Goal: Navigation & Orientation: Understand site structure

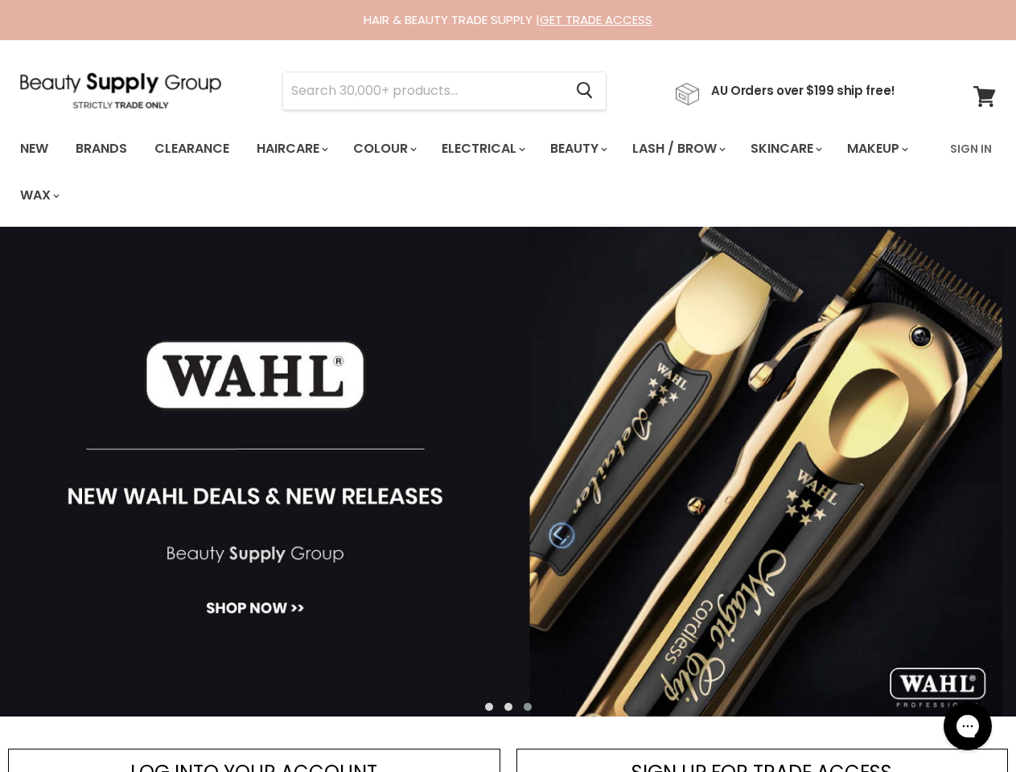
click at [428, 91] on input "Search" at bounding box center [423, 90] width 280 height 37
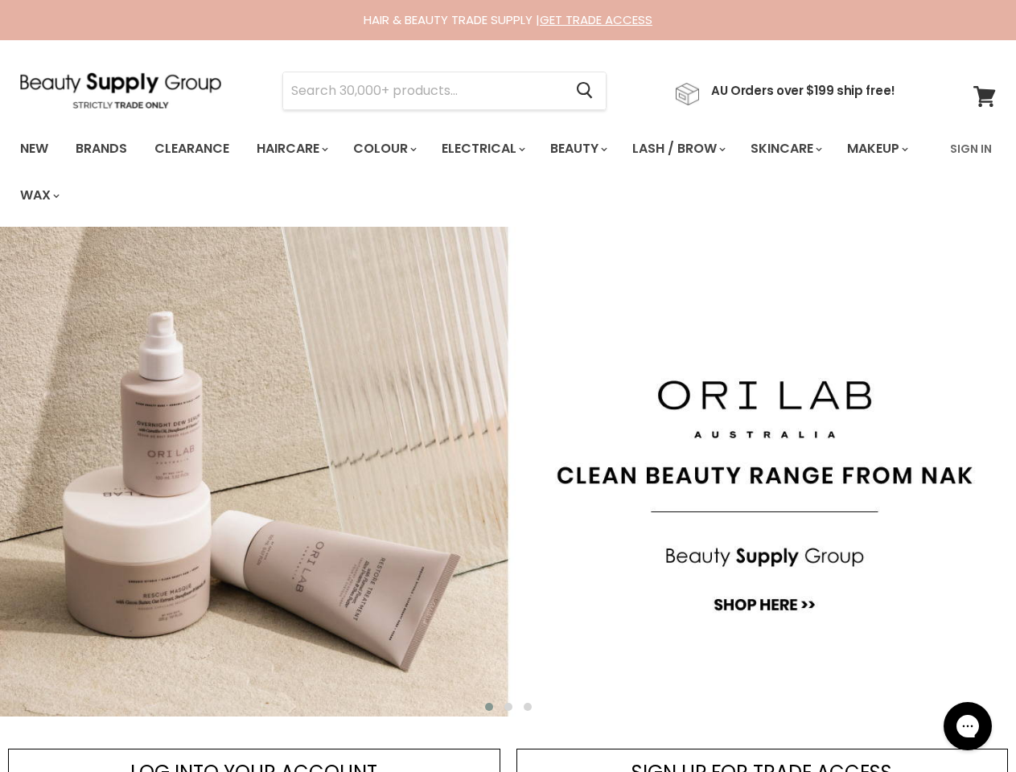
click at [593, 91] on icon "Search" at bounding box center [585, 90] width 16 height 17
click at [297, 149] on link "Haircare" at bounding box center [291, 149] width 93 height 34
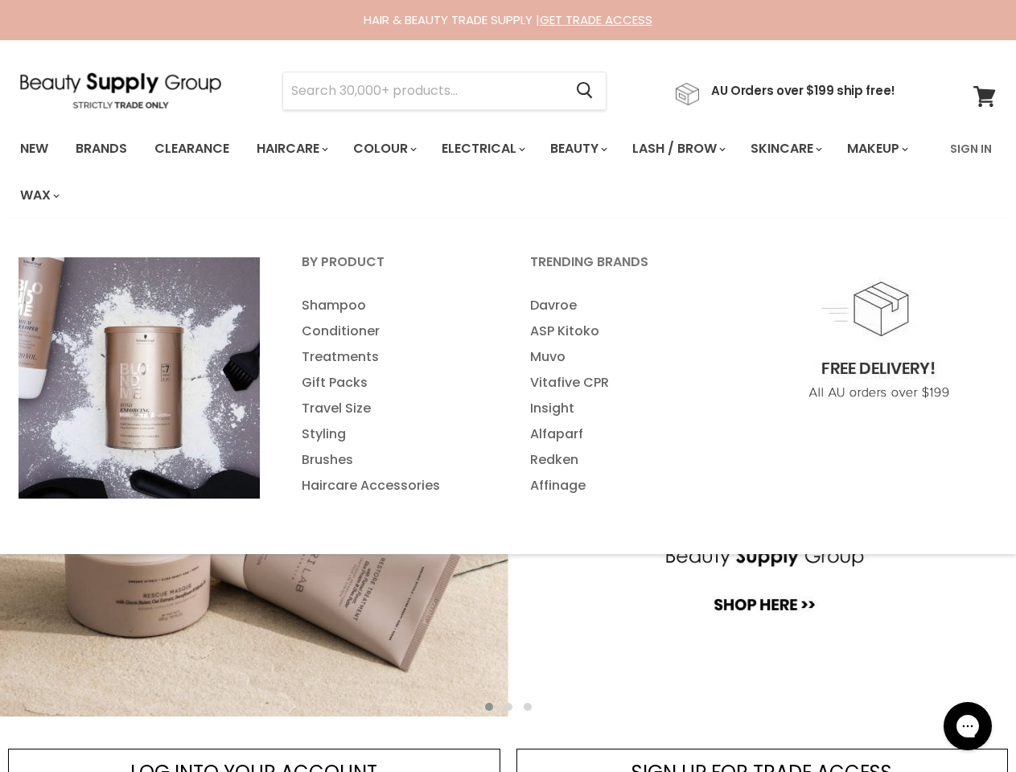
click at [393, 149] on link "Colour" at bounding box center [383, 149] width 85 height 34
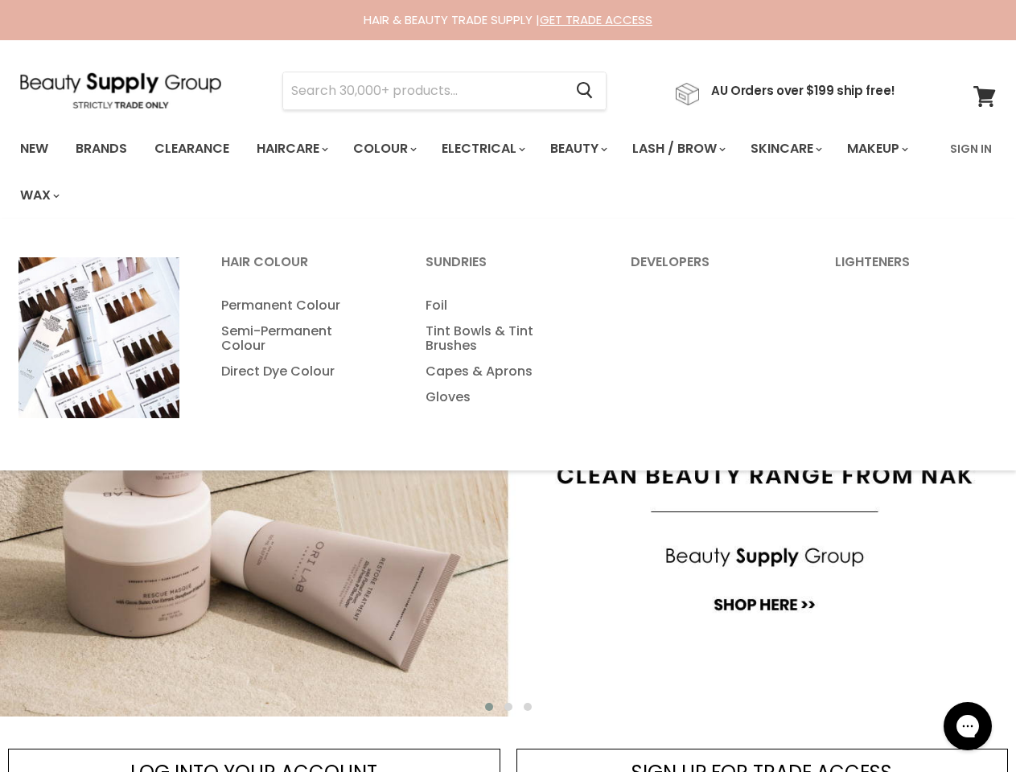
click at [494, 149] on link "Electrical" at bounding box center [482, 149] width 105 height 34
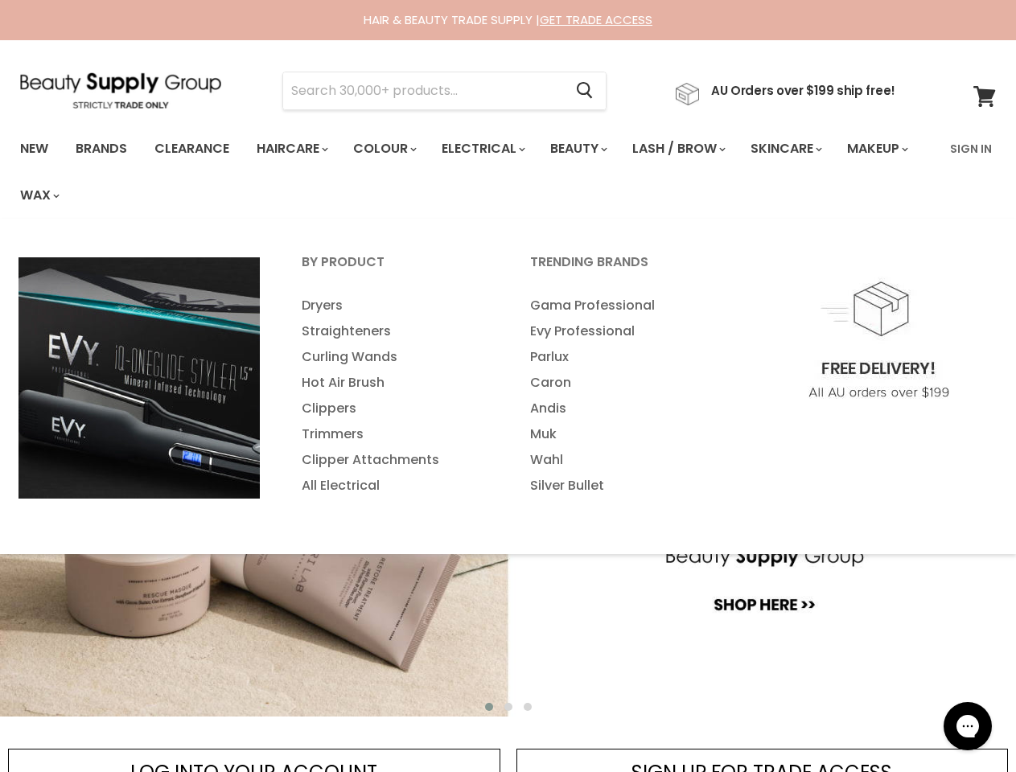
click at [592, 149] on link "Beauty" at bounding box center [577, 149] width 79 height 34
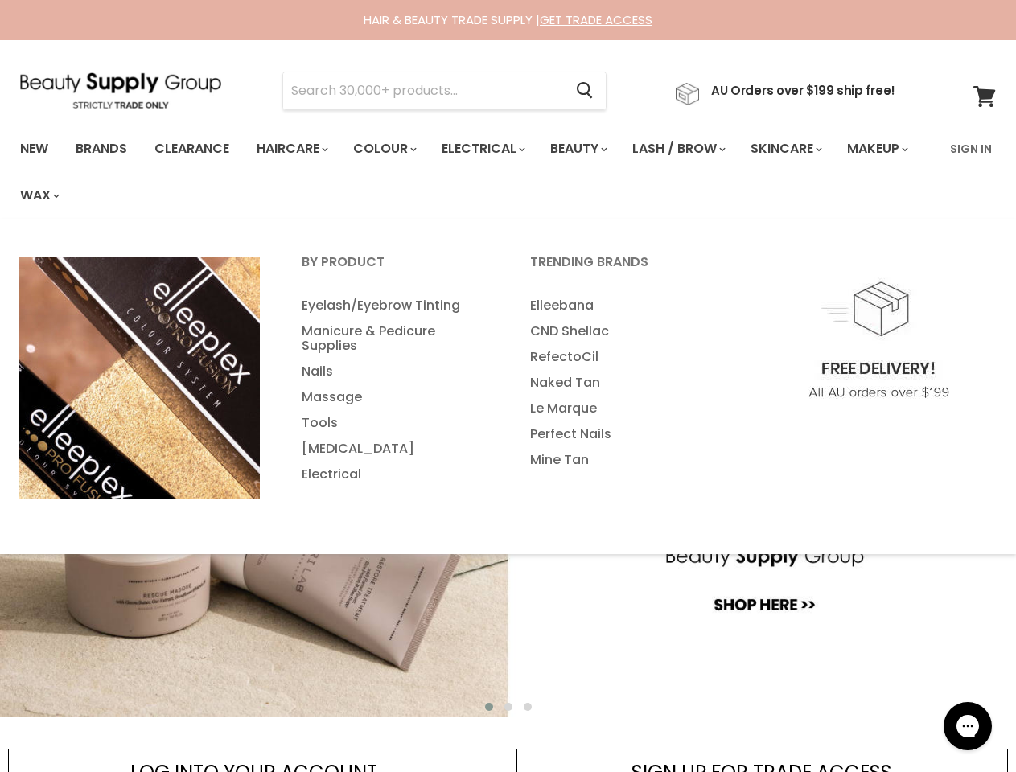
click at [696, 149] on link "Lash / Brow" at bounding box center [677, 149] width 115 height 34
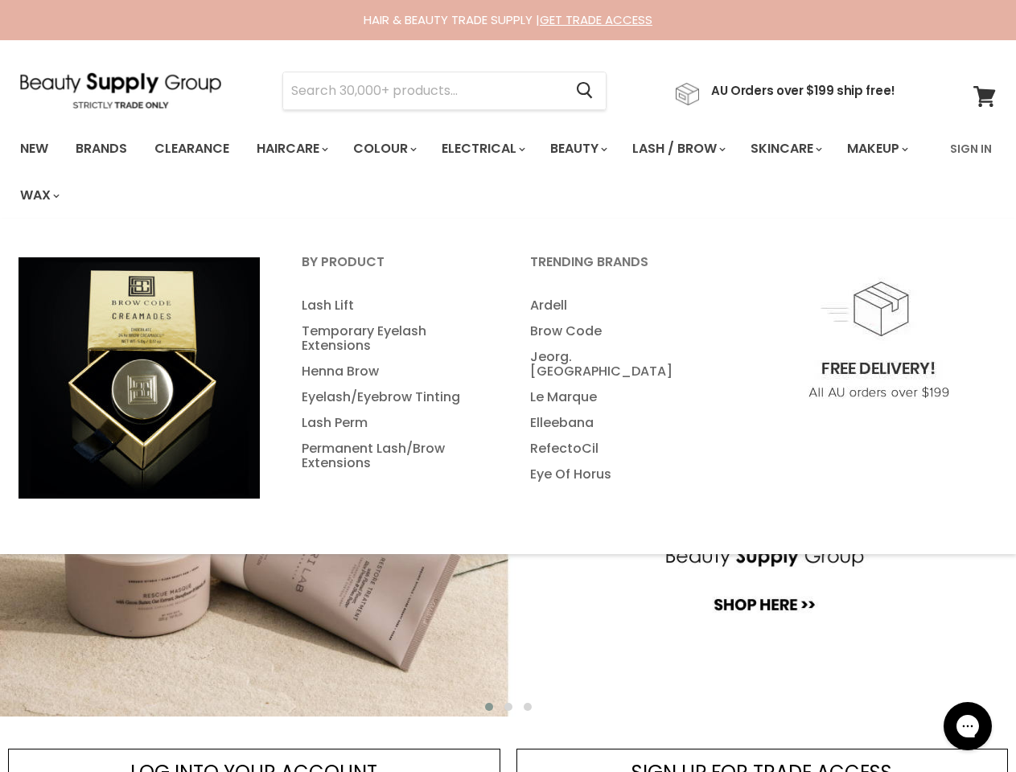
click at [807, 149] on link "Skincare" at bounding box center [785, 149] width 93 height 34
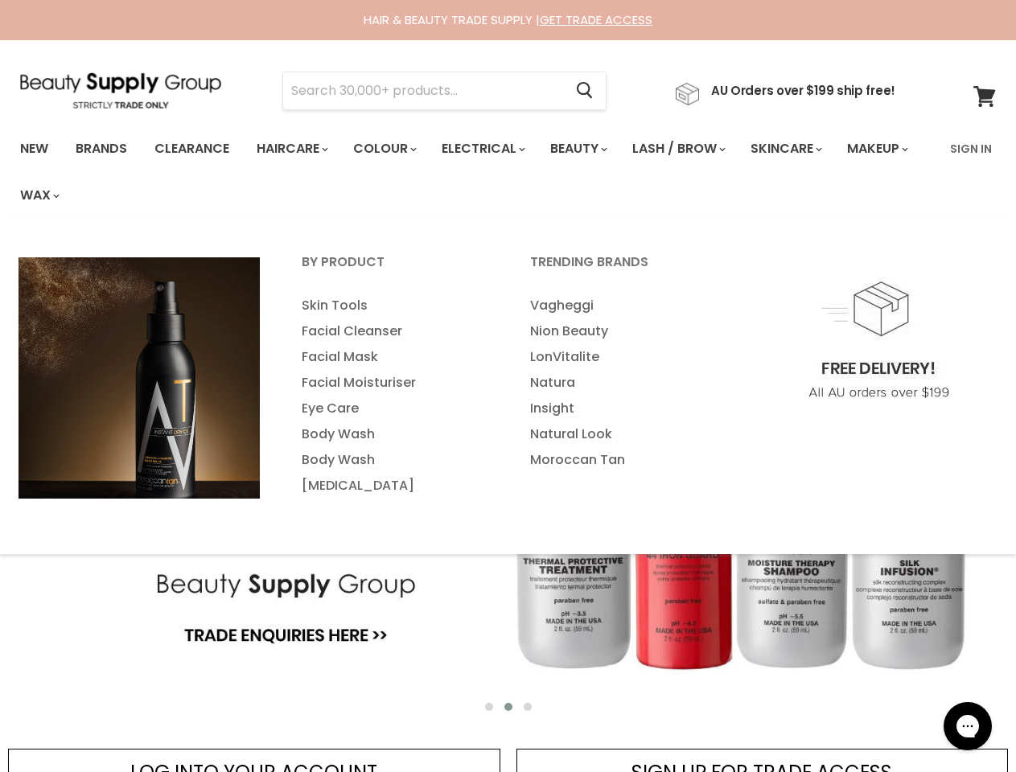
click at [835, 166] on link "Makeup" at bounding box center [876, 149] width 83 height 34
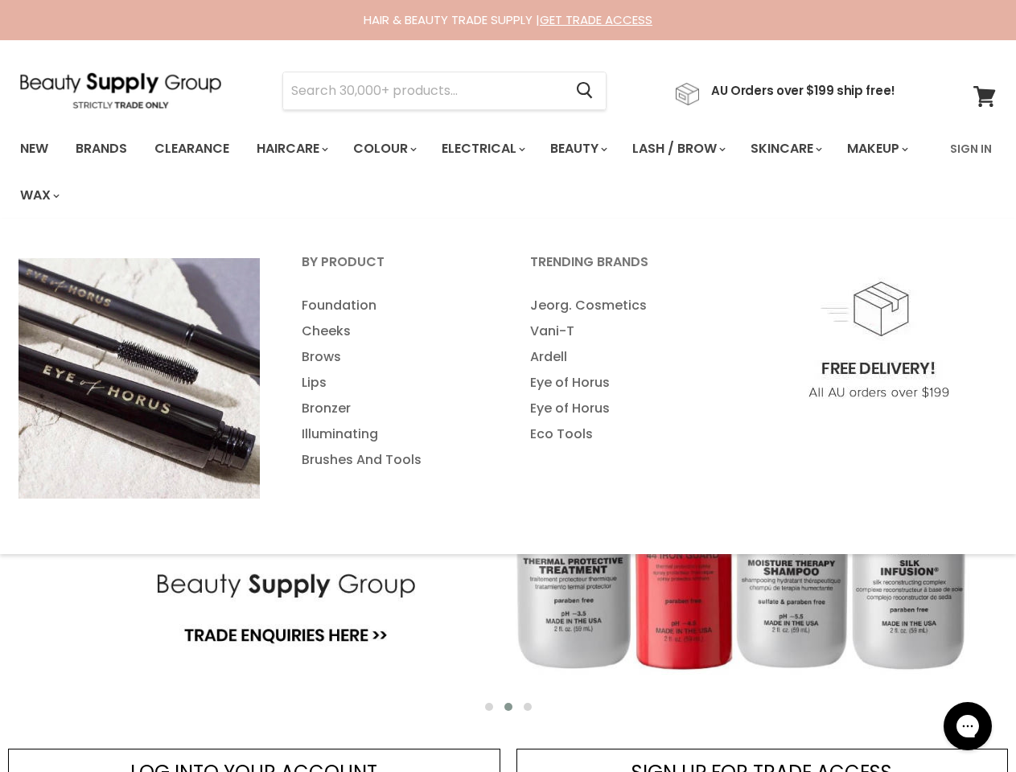
click at [69, 196] on link "Wax" at bounding box center [38, 196] width 61 height 34
